Goal: Task Accomplishment & Management: Complete application form

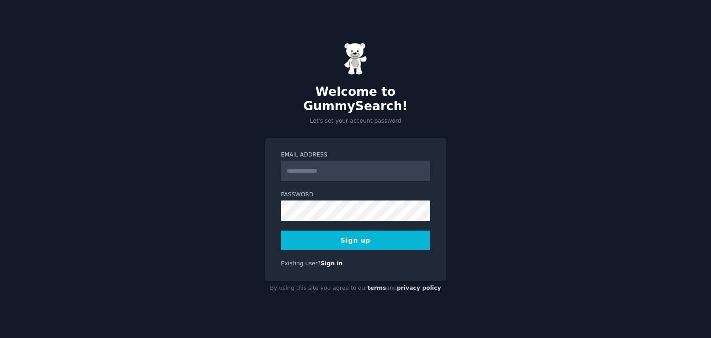
click at [313, 164] on input "Email Address" at bounding box center [355, 171] width 149 height 20
type input "**********"
click at [380, 236] on button "Sign up" at bounding box center [355, 240] width 149 height 19
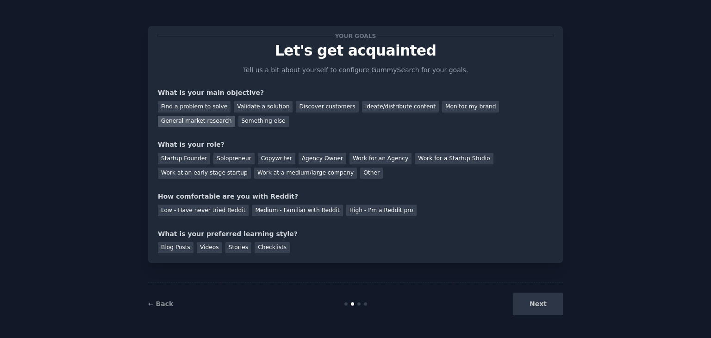
click at [235, 116] on div "General market research" at bounding box center [196, 122] width 77 height 12
click at [217, 160] on div "Solopreneur" at bounding box center [233, 159] width 41 height 12
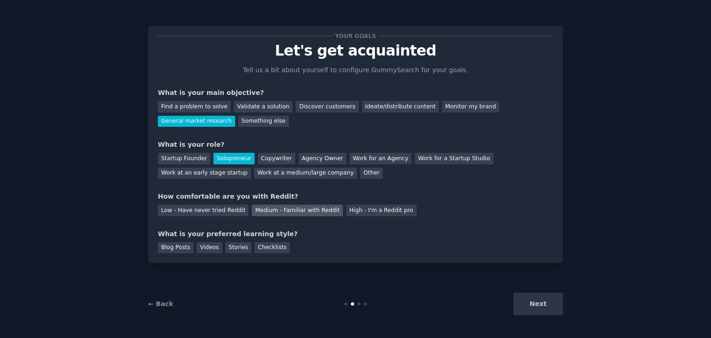
click at [292, 208] on div "Medium - Familiar with Reddit" at bounding box center [297, 211] width 91 height 12
click at [210, 246] on div "Videos" at bounding box center [209, 248] width 25 height 12
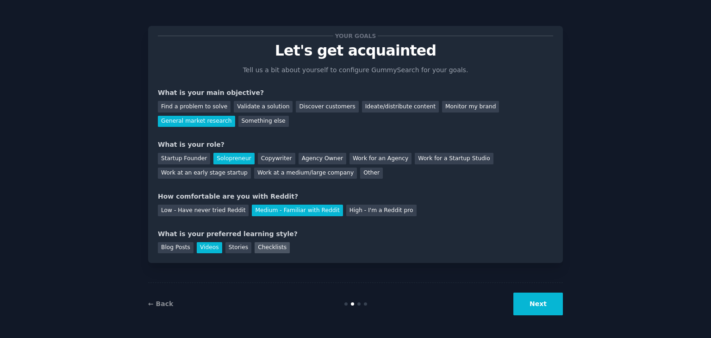
click at [259, 247] on div "Checklists" at bounding box center [272, 248] width 35 height 12
click at [546, 302] on button "Next" at bounding box center [539, 304] width 50 height 23
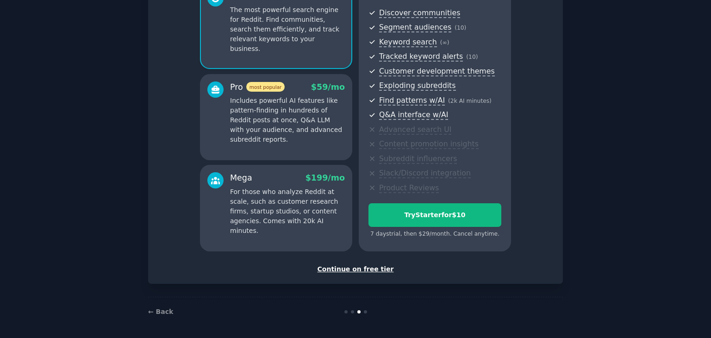
scroll to position [101, 0]
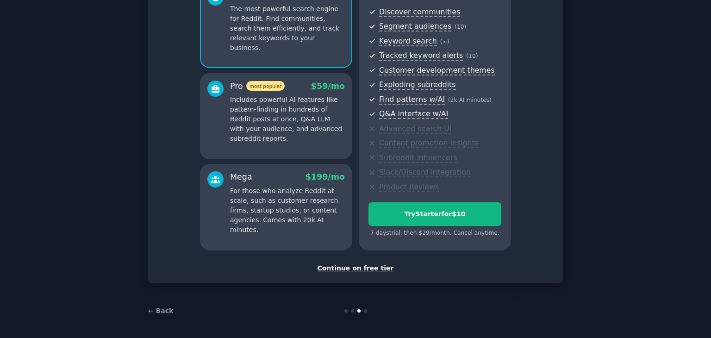
click at [374, 271] on div "Continue on free tier" at bounding box center [355, 269] width 395 height 10
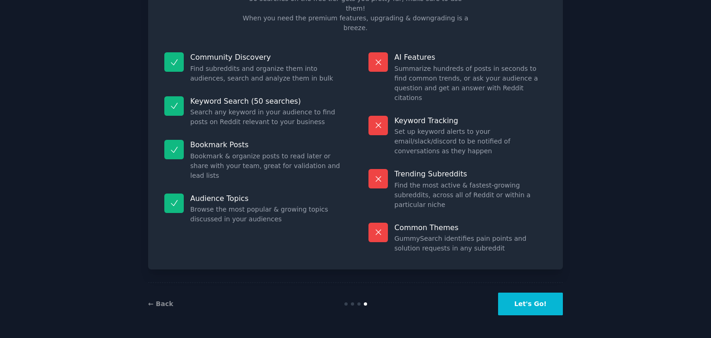
scroll to position [22, 0]
